Goal: Information Seeking & Learning: Check status

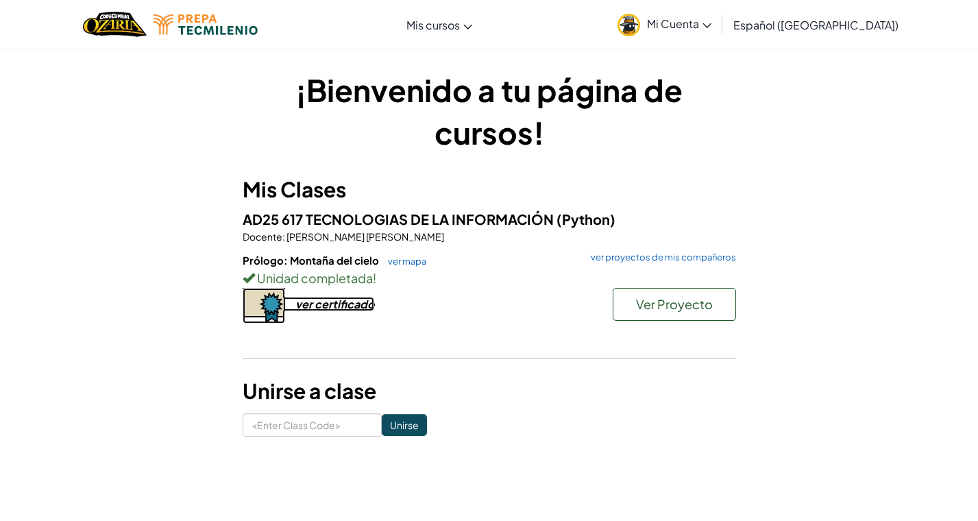
click at [338, 299] on div "ver certificado" at bounding box center [334, 304] width 79 height 14
click at [710, 303] on span "Ver Proyecto" at bounding box center [674, 304] width 77 height 16
